Goal: Find specific page/section: Find specific page/section

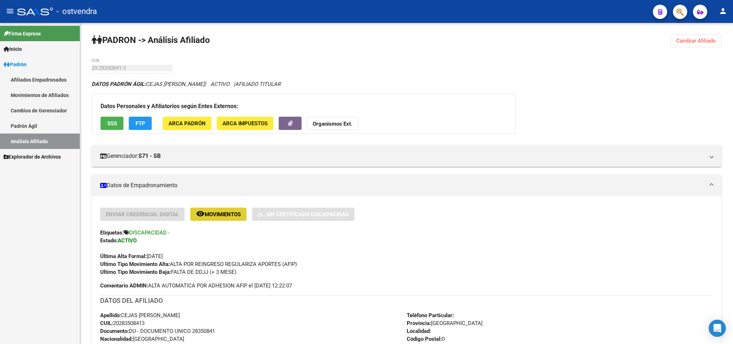
click at [22, 49] on span "Inicio" at bounding box center [13, 49] width 18 height 8
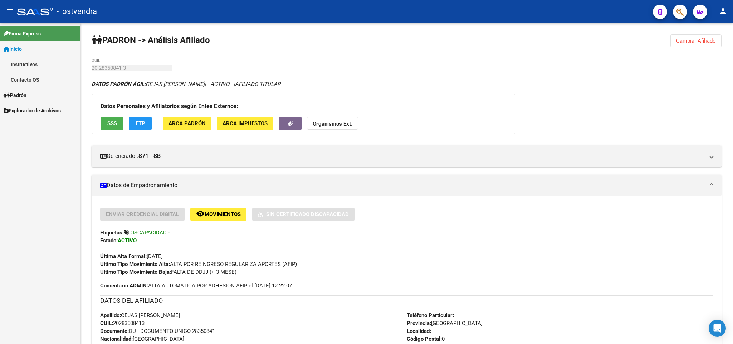
click at [26, 97] on span "Padrón" at bounding box center [15, 95] width 23 height 8
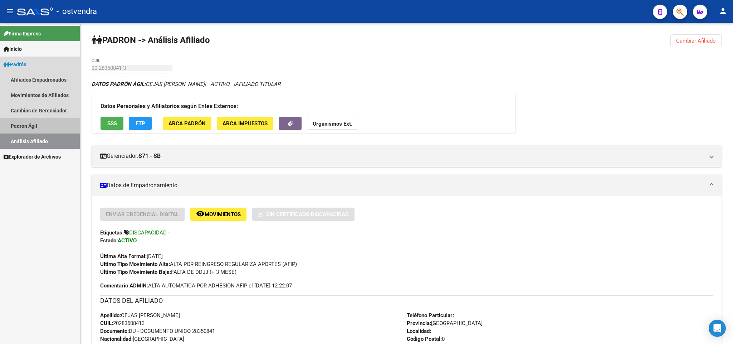
click at [29, 124] on link "Padrón Ágil" at bounding box center [40, 125] width 80 height 15
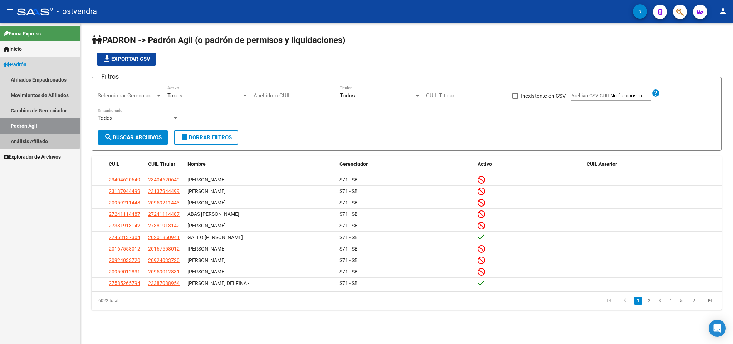
click at [39, 140] on link "Análisis Afiliado" at bounding box center [40, 140] width 80 height 15
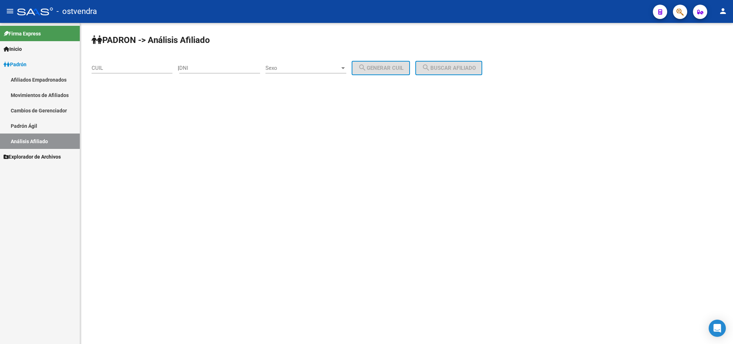
drag, startPoint x: 217, startPoint y: 117, endPoint x: 178, endPoint y: 144, distance: 47.3
click at [217, 117] on mat-sidenav-content "PADRON -> Análisis Afiliado CUIL | DNI Sexo Sexo search Generar CUIL search Bus…" at bounding box center [406, 183] width 653 height 321
click at [291, 277] on mat-sidenav-content "PADRON -> Análisis Afiliado CUIL | DNI Sexo Sexo search Generar CUIL search Bus…" at bounding box center [406, 183] width 653 height 321
